Goal: Task Accomplishment & Management: Manage account settings

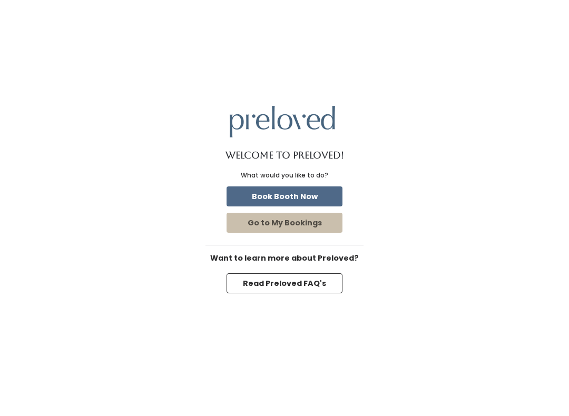
click at [326, 191] on button "Book Booth Now" at bounding box center [284, 196] width 116 height 20
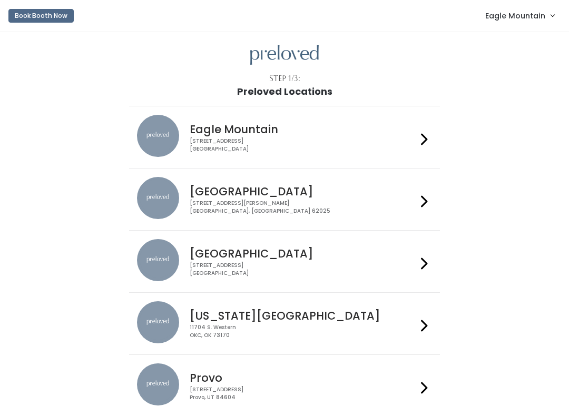
click at [537, 24] on link "Eagle Mountain" at bounding box center [520, 15] width 90 height 23
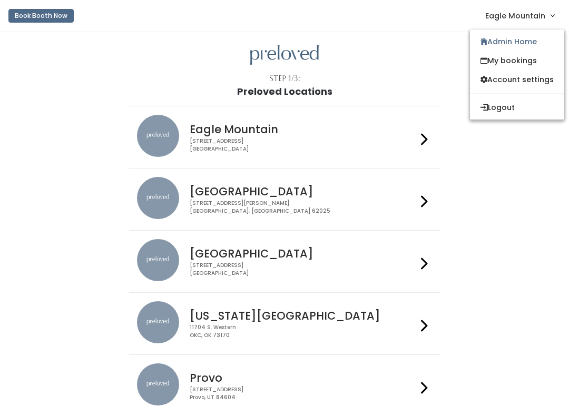
click at [542, 37] on link "Admin Home" at bounding box center [517, 41] width 94 height 19
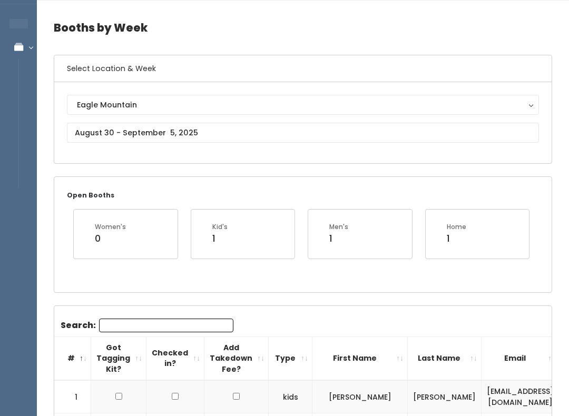
scroll to position [31, 0]
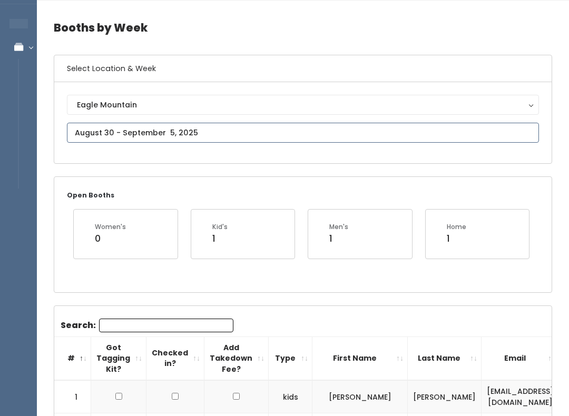
click at [256, 142] on input "text" at bounding box center [303, 133] width 472 height 20
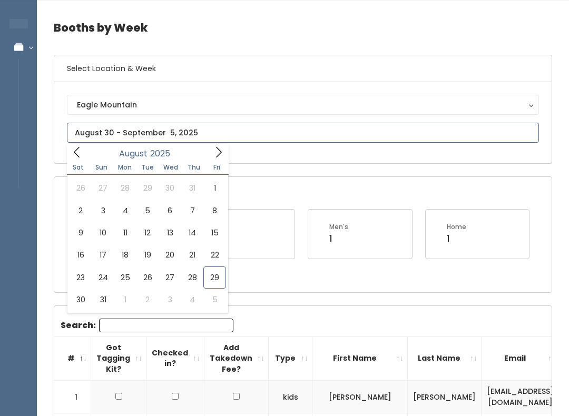
click at [275, 135] on input "text" at bounding box center [303, 133] width 472 height 20
type input "August 23 to August 29"
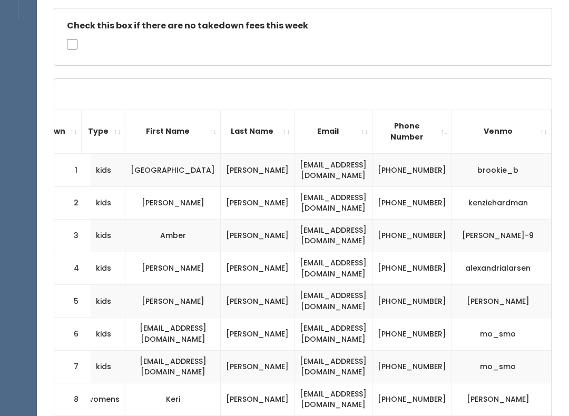
scroll to position [0, 209]
click at [428, 318] on td "(801) 549-8111" at bounding box center [412, 334] width 80 height 33
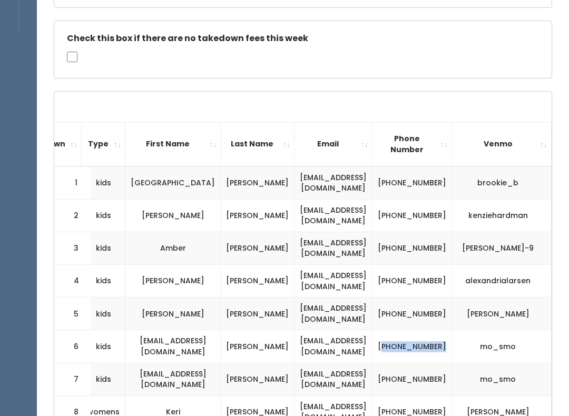
scroll to position [196, 0]
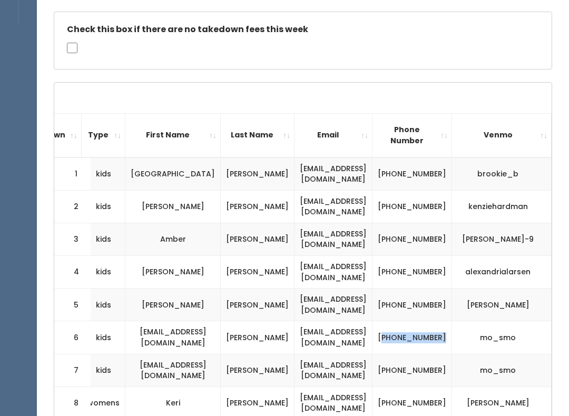
click at [442, 329] on td "(801) 549-8111" at bounding box center [412, 337] width 80 height 33
